Goal: Task Accomplishment & Management: Use online tool/utility

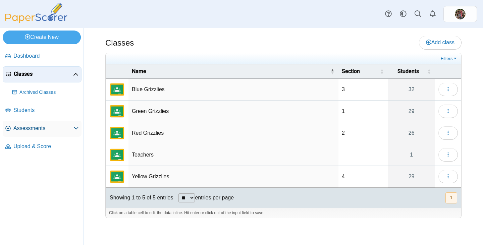
click at [37, 132] on link "Assessments" at bounding box center [42, 129] width 79 height 16
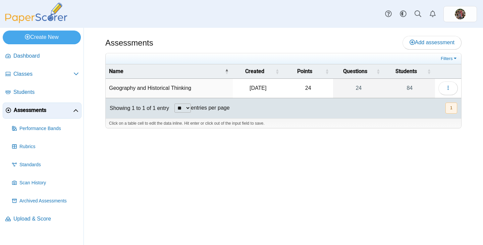
click at [119, 91] on td "Geography and Historical Thinking" at bounding box center [169, 88] width 127 height 19
click at [463, 89] on div "Assessments Add assessment 24" at bounding box center [283, 136] width 399 height 217
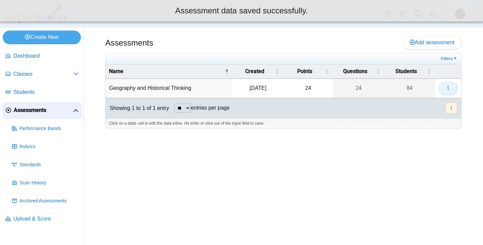
click at [446, 88] on icon "button" at bounding box center [447, 87] width 5 height 5
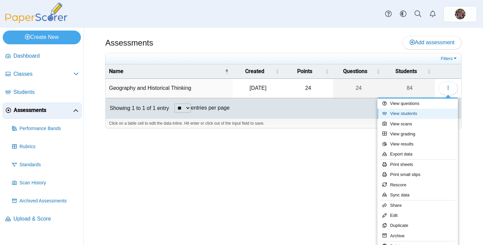
click at [410, 112] on link "View students" at bounding box center [417, 114] width 80 height 10
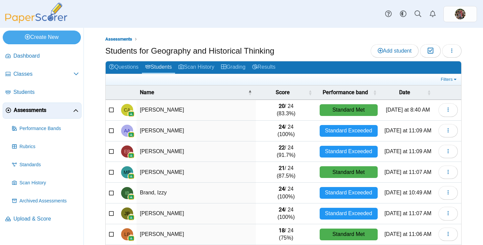
scroll to position [89, 0]
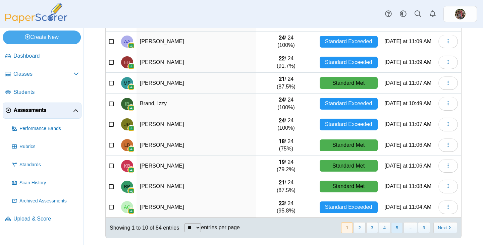
click at [392, 229] on button "5" at bounding box center [397, 227] width 12 height 11
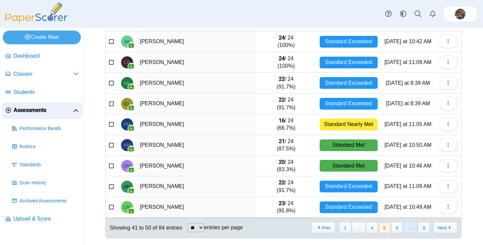
click at [409, 228] on span "…" at bounding box center [410, 227] width 14 height 11
click at [397, 228] on button "6" at bounding box center [397, 227] width 12 height 11
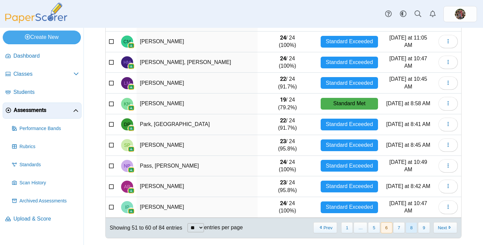
click at [409, 227] on button "8" at bounding box center [411, 227] width 12 height 11
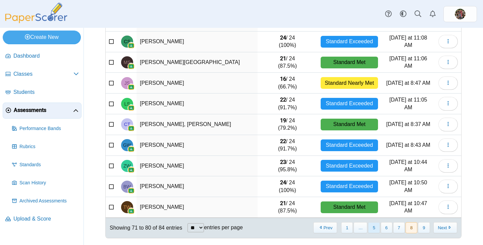
click at [369, 227] on button "5" at bounding box center [374, 227] width 12 height 11
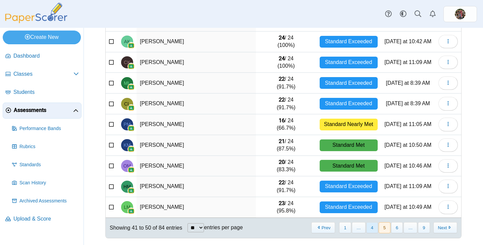
click at [366, 228] on button "4" at bounding box center [372, 227] width 12 height 11
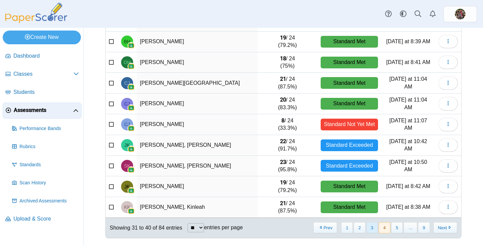
click at [369, 229] on button "3" at bounding box center [372, 227] width 12 height 11
